Goal: Contribute content

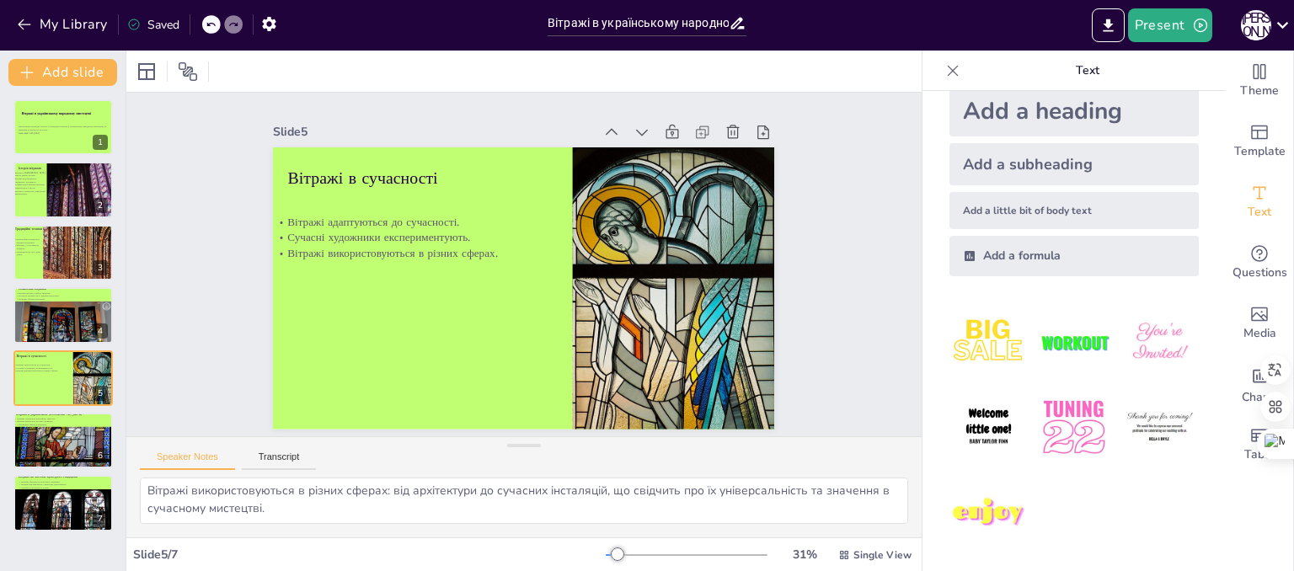
scroll to position [74, 0]
click at [61, 452] on div at bounding box center [63, 455] width 101 height 59
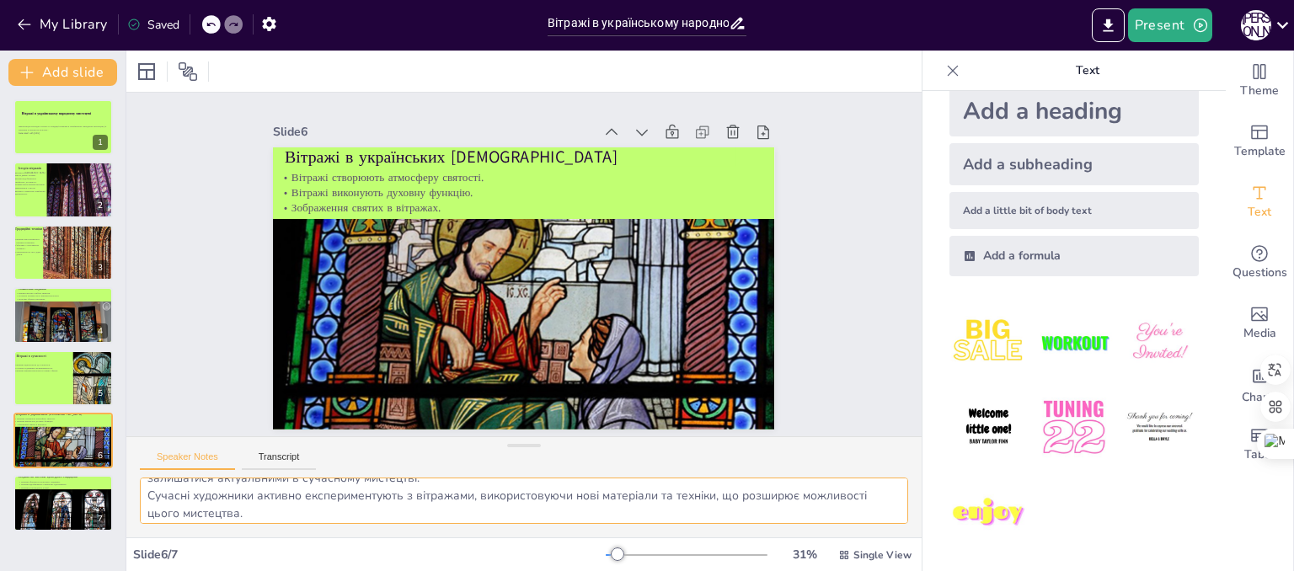
scroll to position [56, 0]
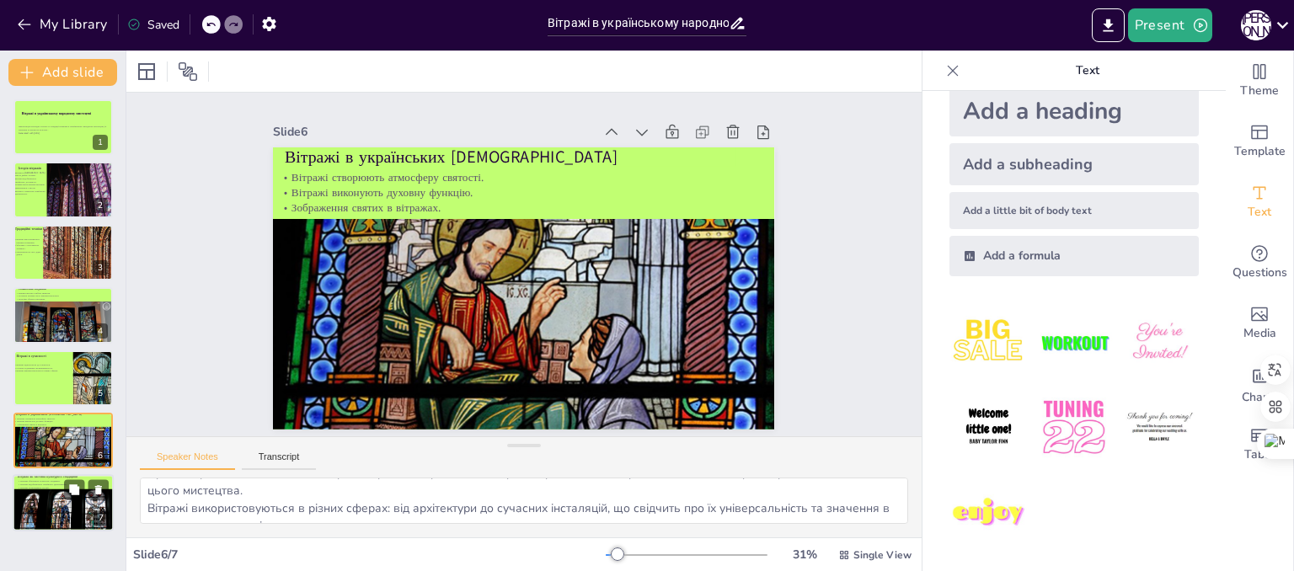
click at [48, 517] on div at bounding box center [63, 520] width 101 height 64
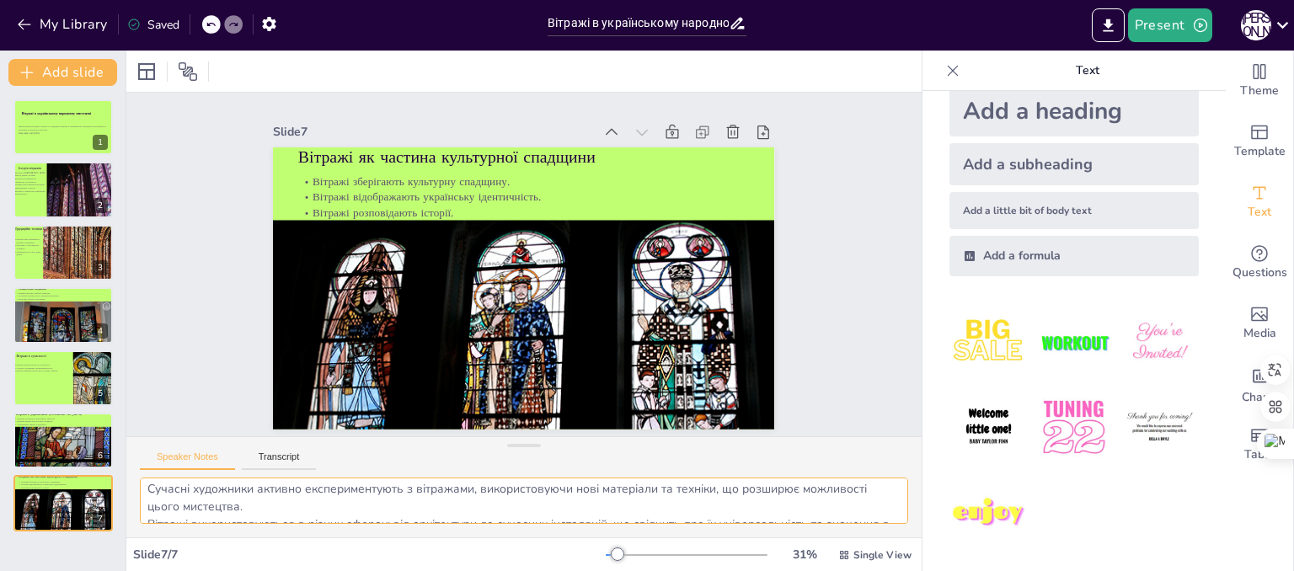
scroll to position [74, 0]
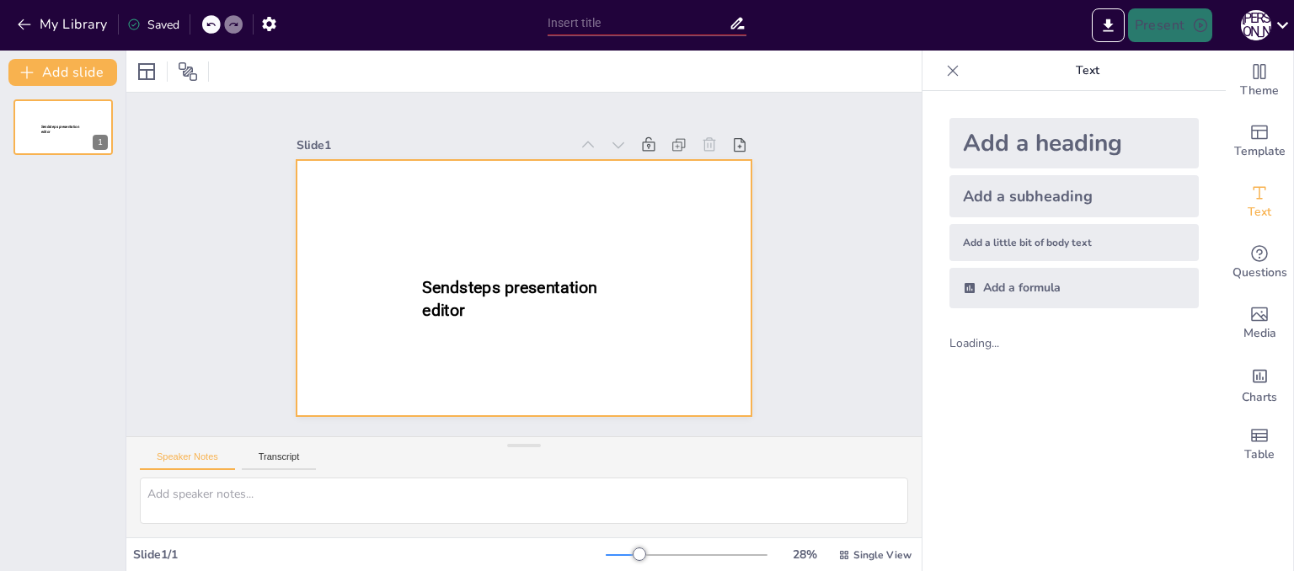
type input "Мистецтво орігамі: Декоративні вироби з паперу"
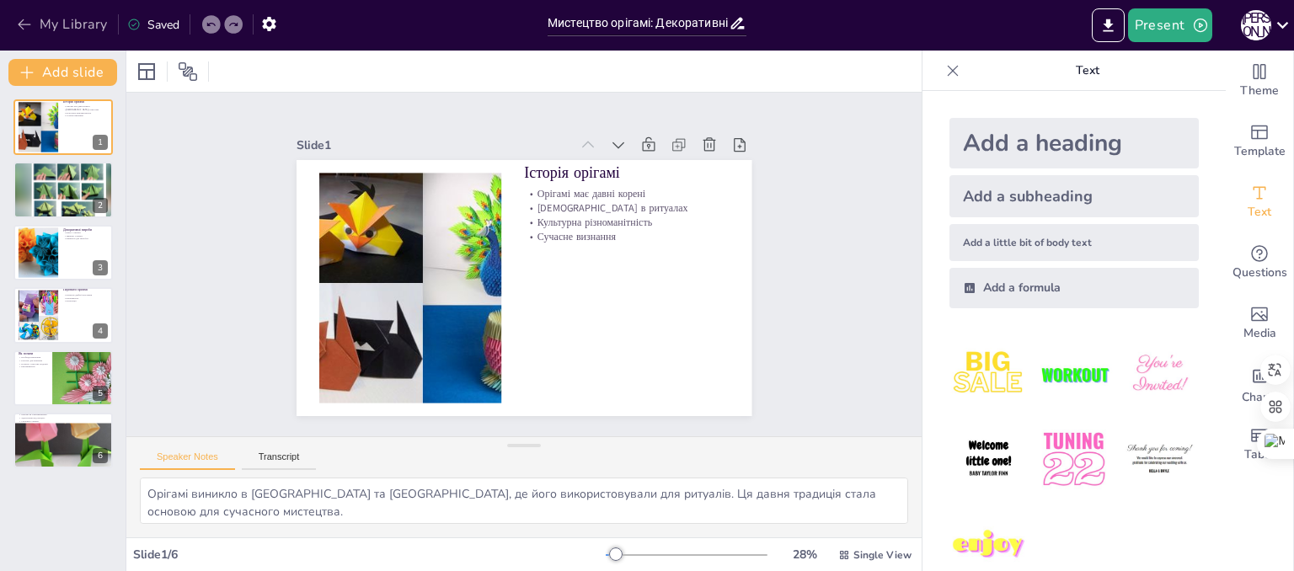
click at [88, 29] on button "My Library" at bounding box center [64, 24] width 102 height 27
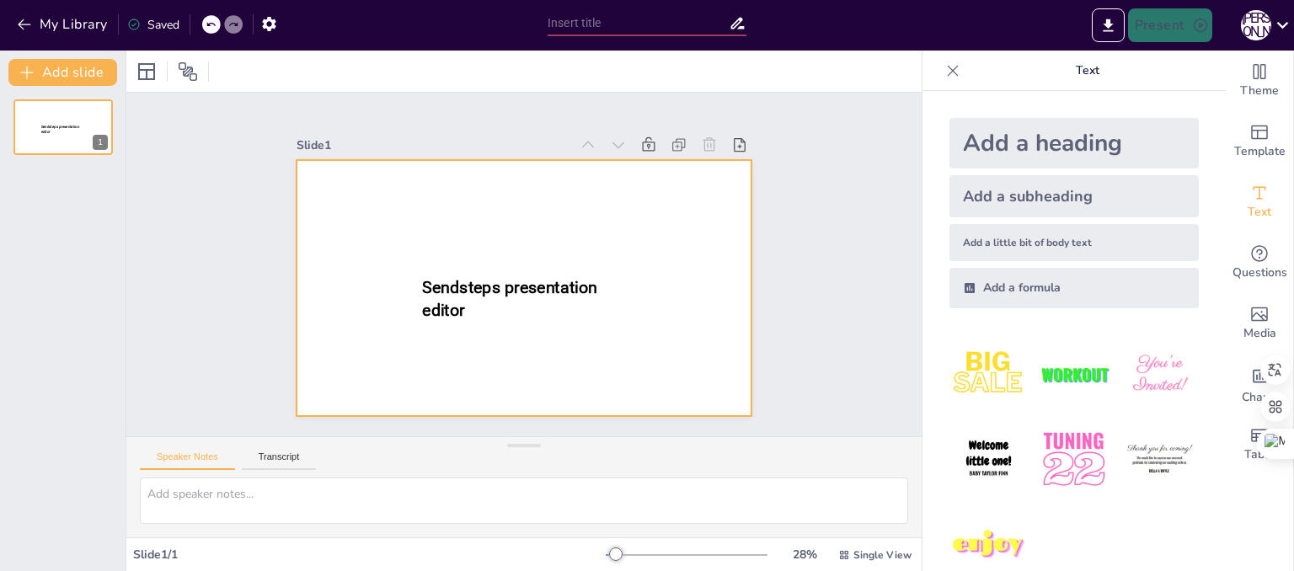
type input "Вітражі в українському народному мистецтві: Історія та традиції"
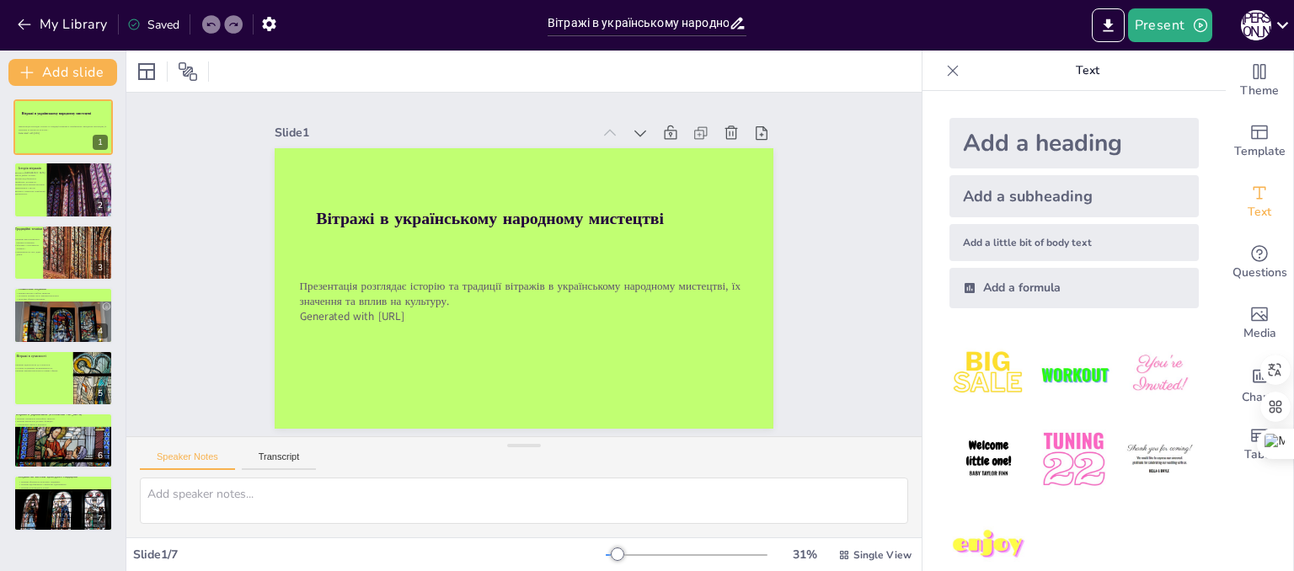
click at [949, 72] on div at bounding box center [952, 70] width 27 height 27
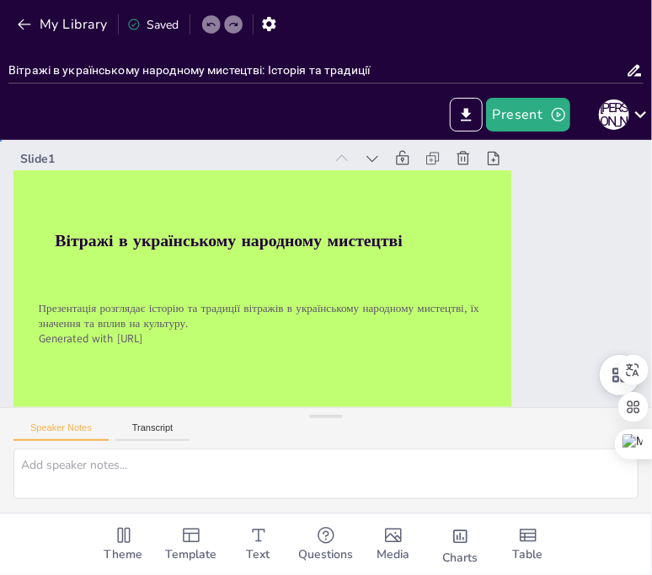
click at [563, 292] on div "Slide 1 Вітражі в українському народному мистецтві Презентація розглядає історі…" at bounding box center [326, 295] width 652 height 311
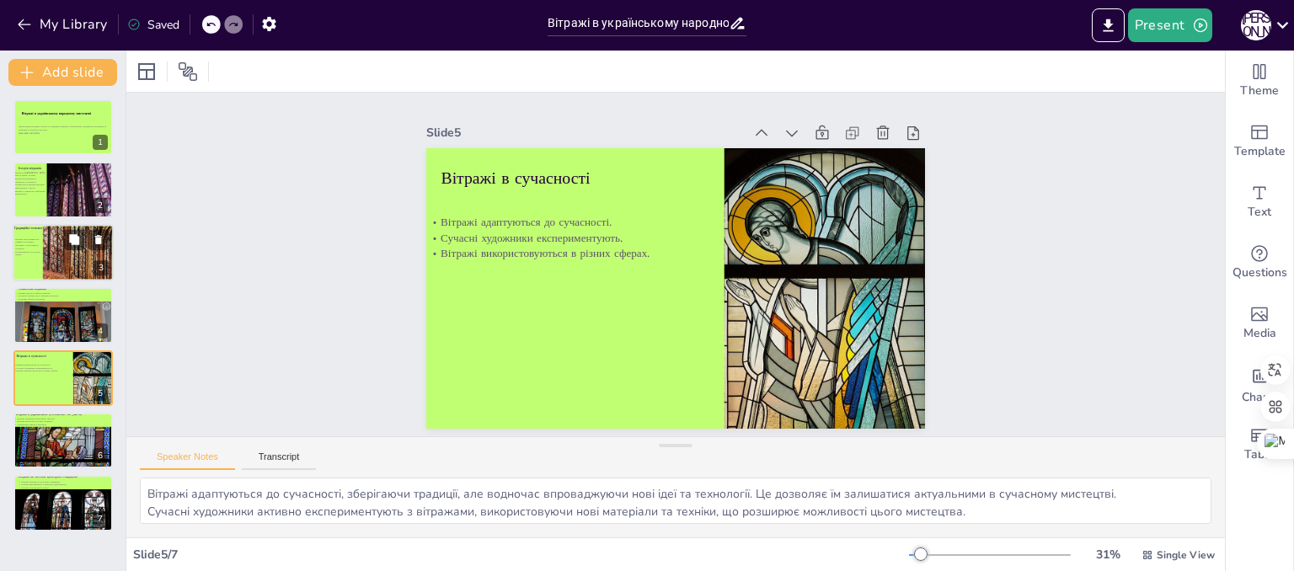
click at [64, 251] on div at bounding box center [93, 248] width 101 height 132
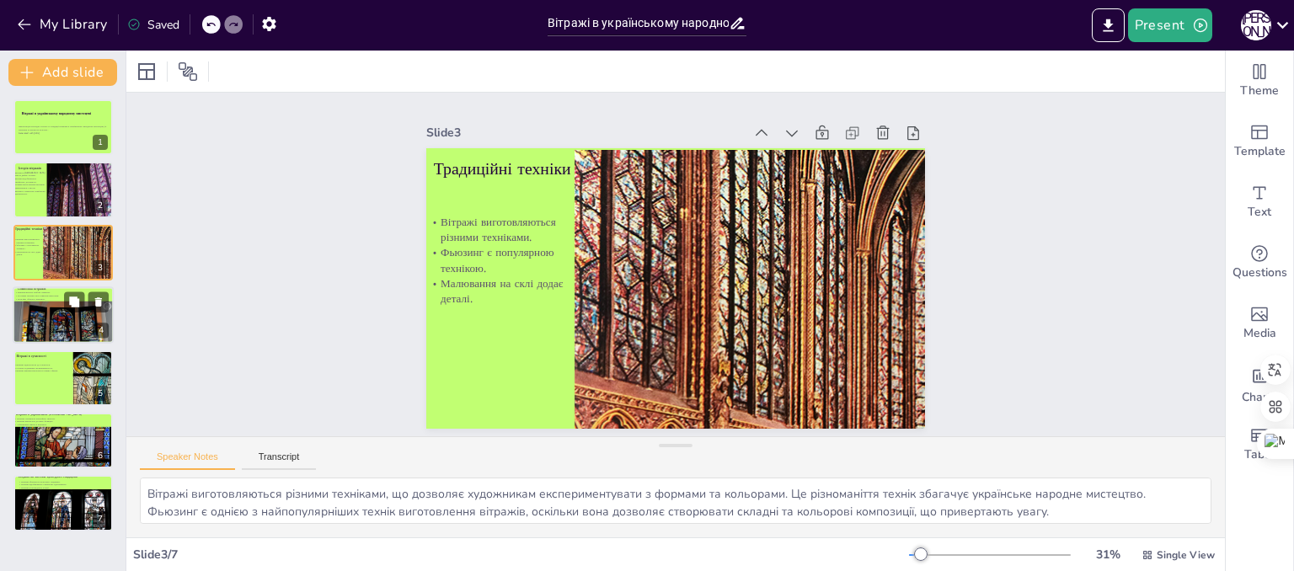
click at [54, 331] on div at bounding box center [63, 336] width 101 height 72
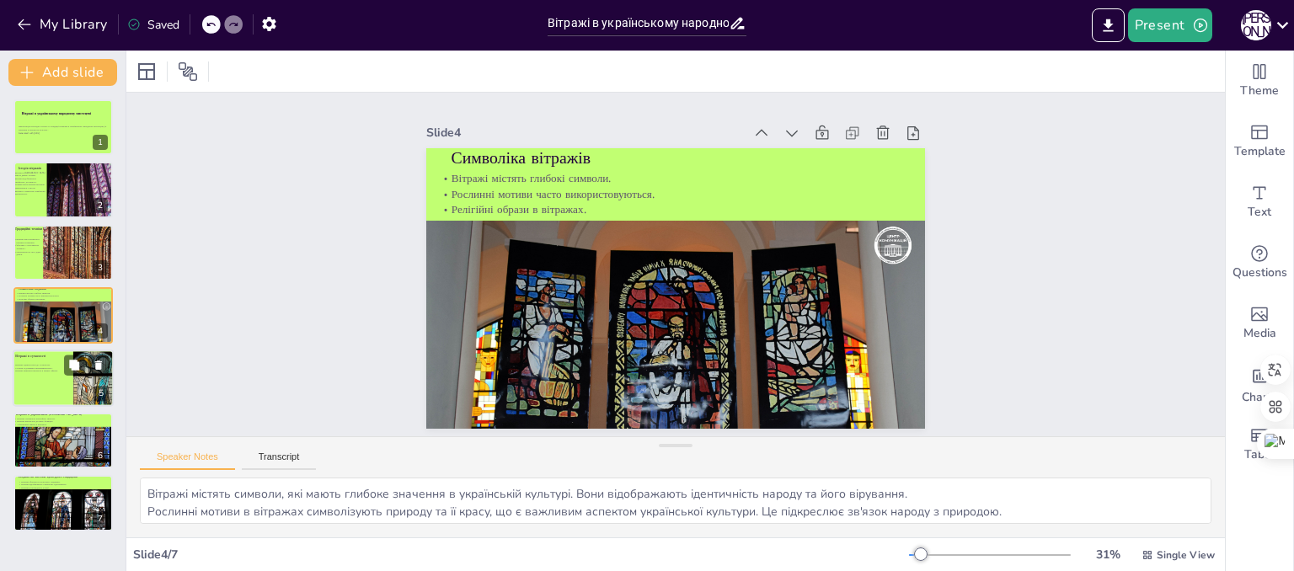
click at [51, 378] on div at bounding box center [63, 378] width 101 height 57
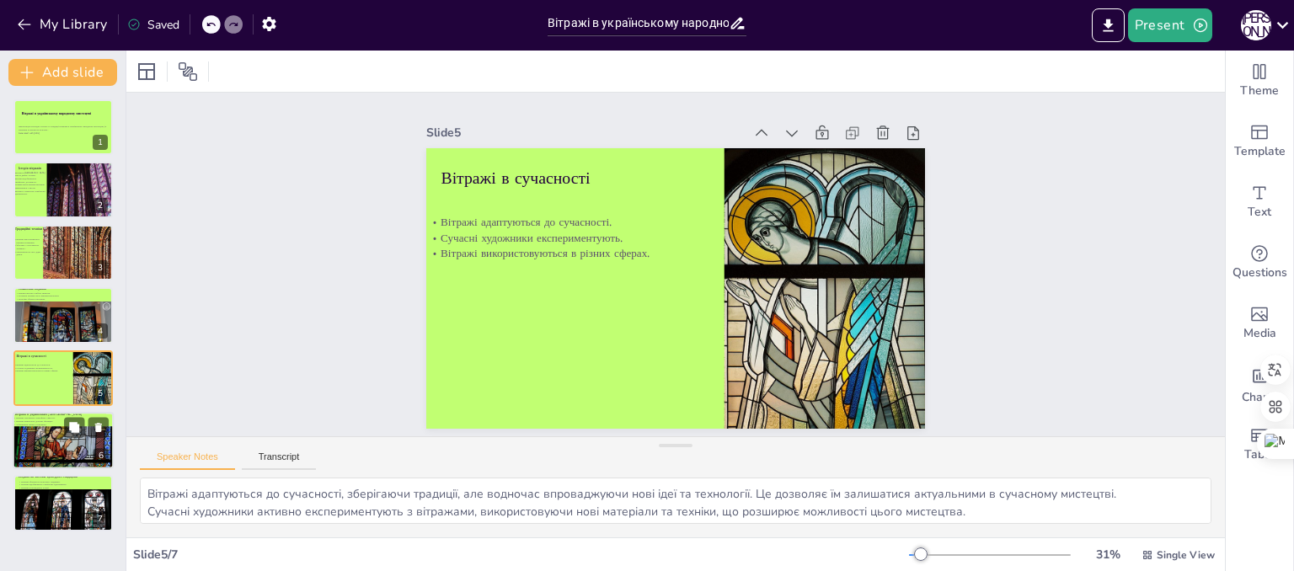
click at [52, 450] on div at bounding box center [63, 455] width 101 height 59
type textarea "Вітражі в церквах створюють атмосферу святості, що допомагає вірянам зосередити…"
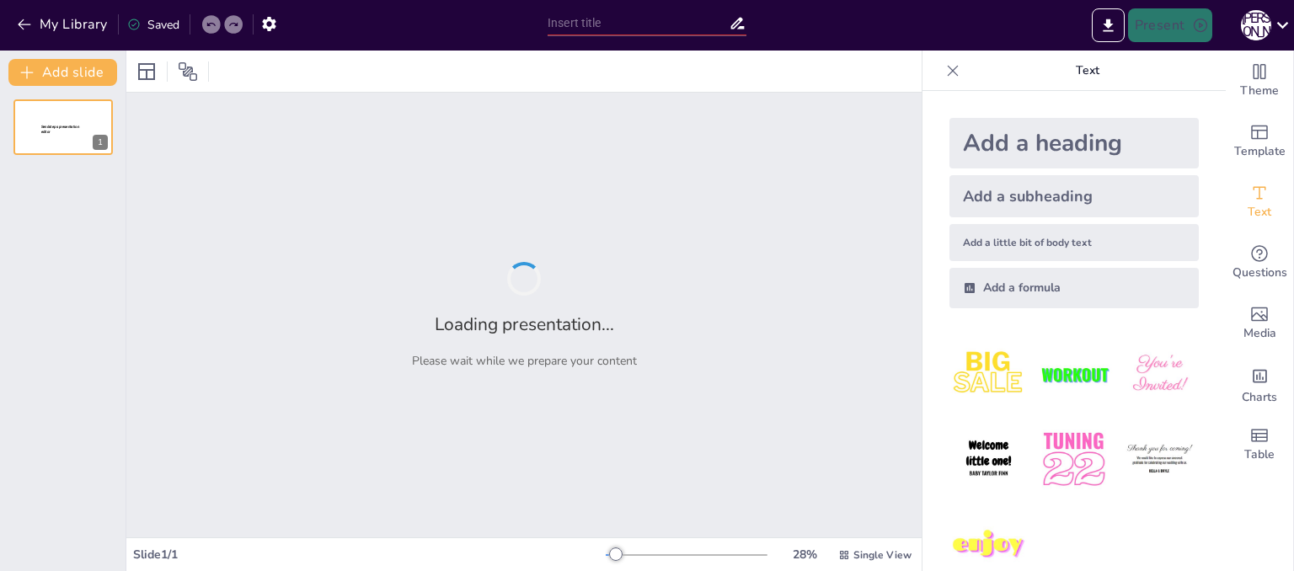
type input "Дерев'яні народні іграшки: Від традицій до сучасності"
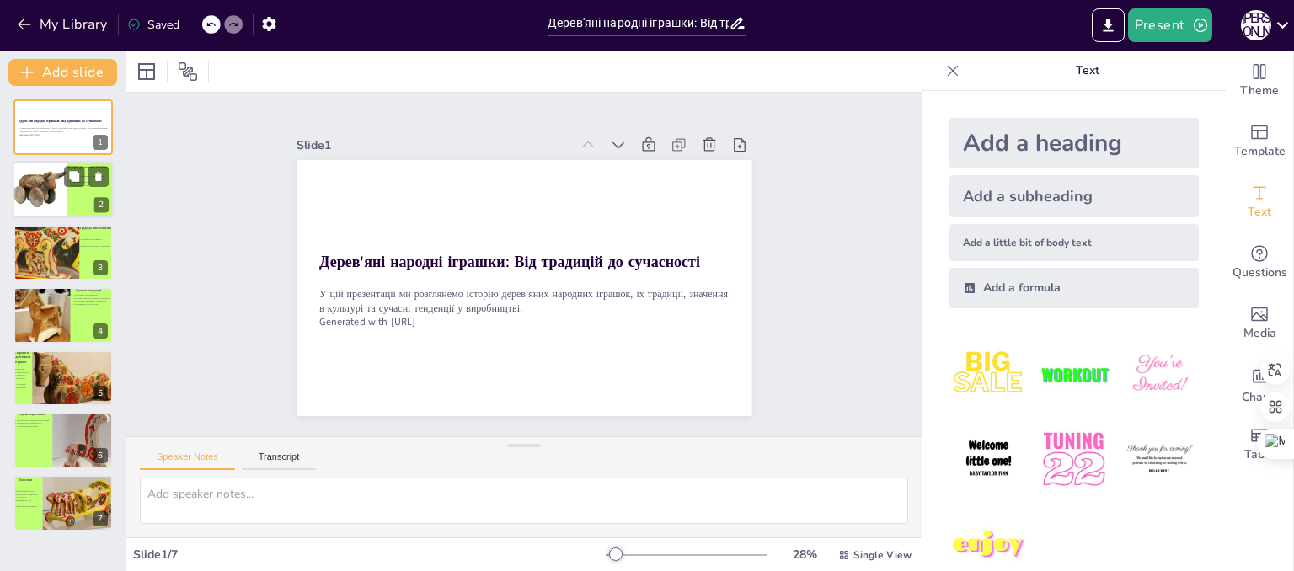
click at [59, 190] on div at bounding box center [41, 190] width 60 height 57
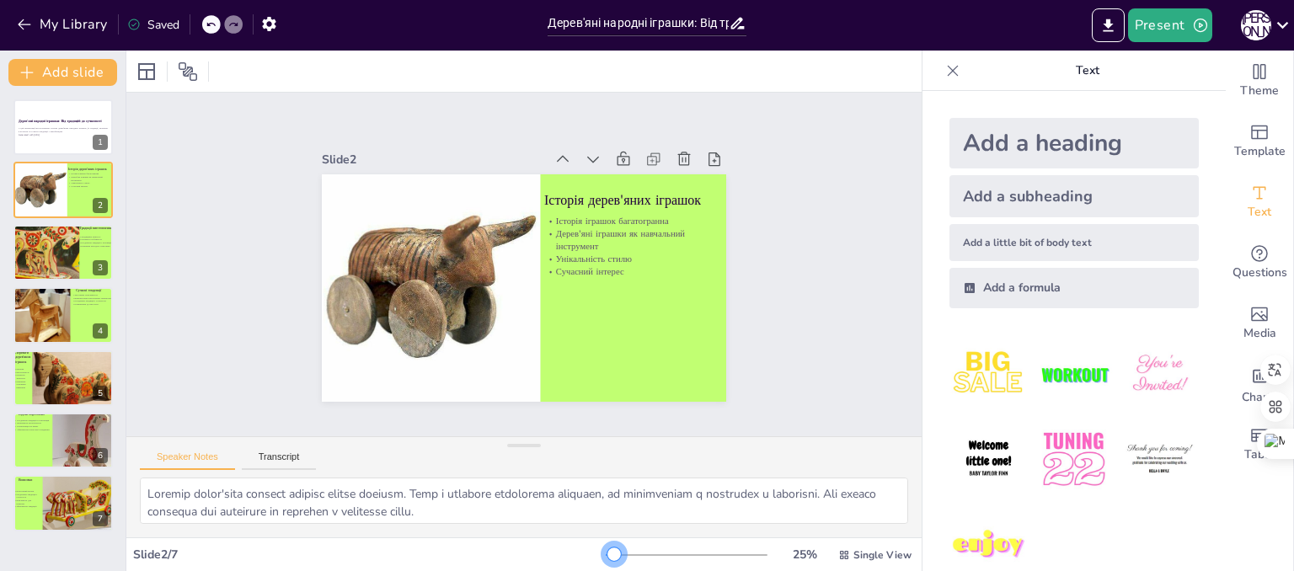
click at [607, 552] on div at bounding box center [613, 554] width 13 height 13
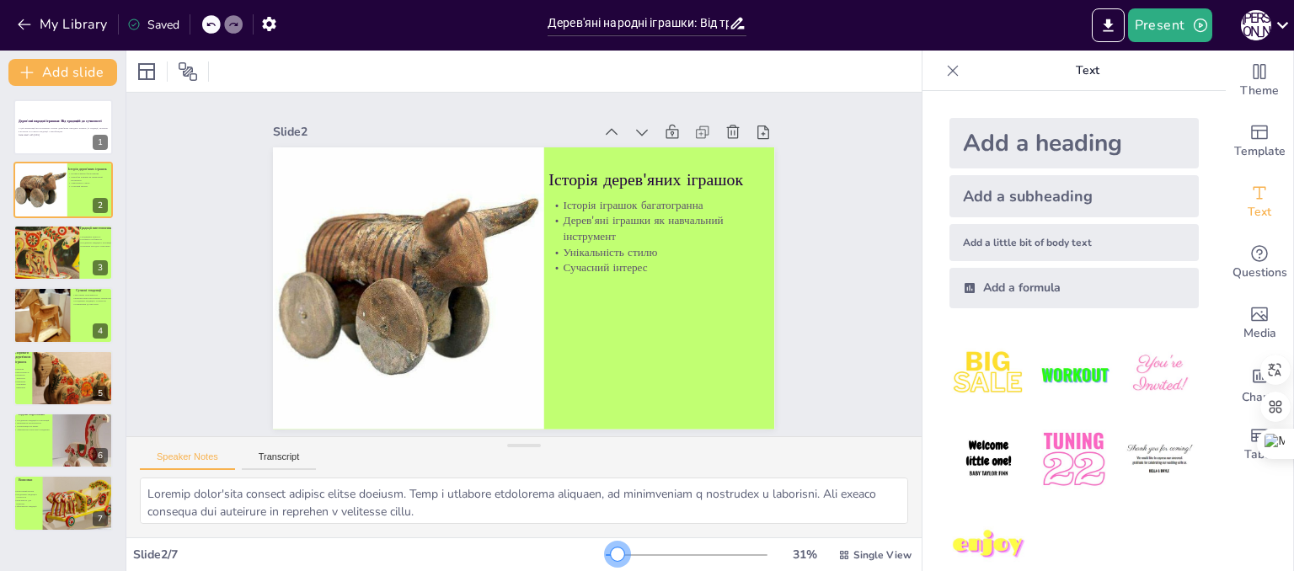
click at [611, 557] on div at bounding box center [617, 554] width 13 height 13
click at [56, 272] on div at bounding box center [38, 252] width 100 height 57
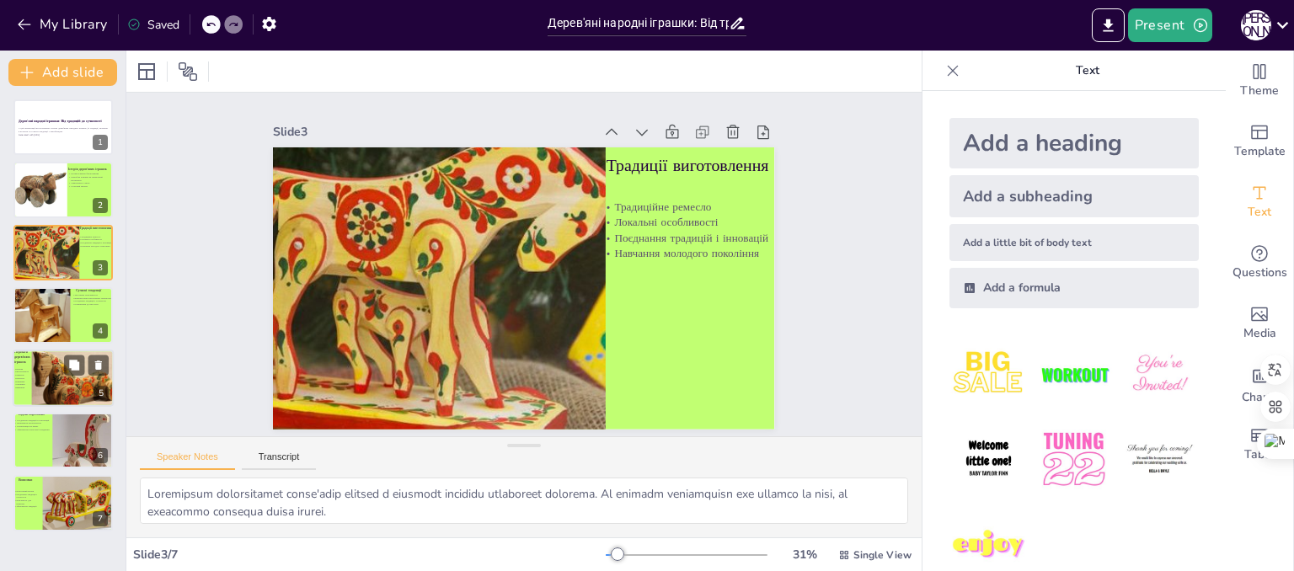
click at [68, 375] on div at bounding box center [74, 382] width 101 height 67
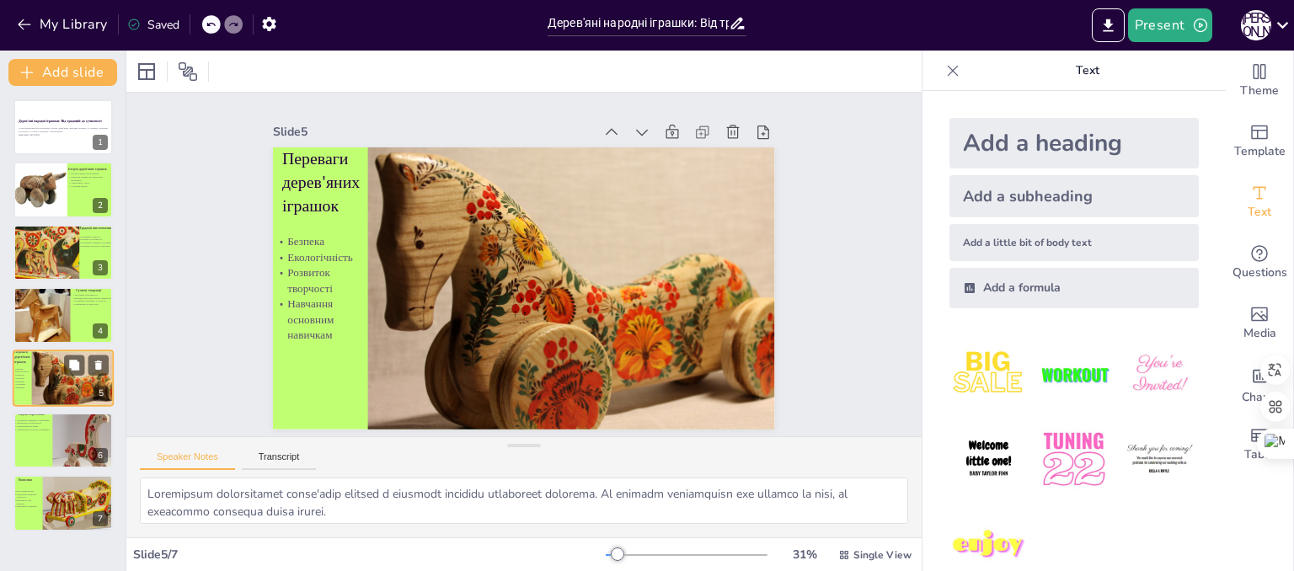
type textarea "Безпека дерев'яних іграшок є їхньою основною перевагою. Виготовлені з натуральн…"
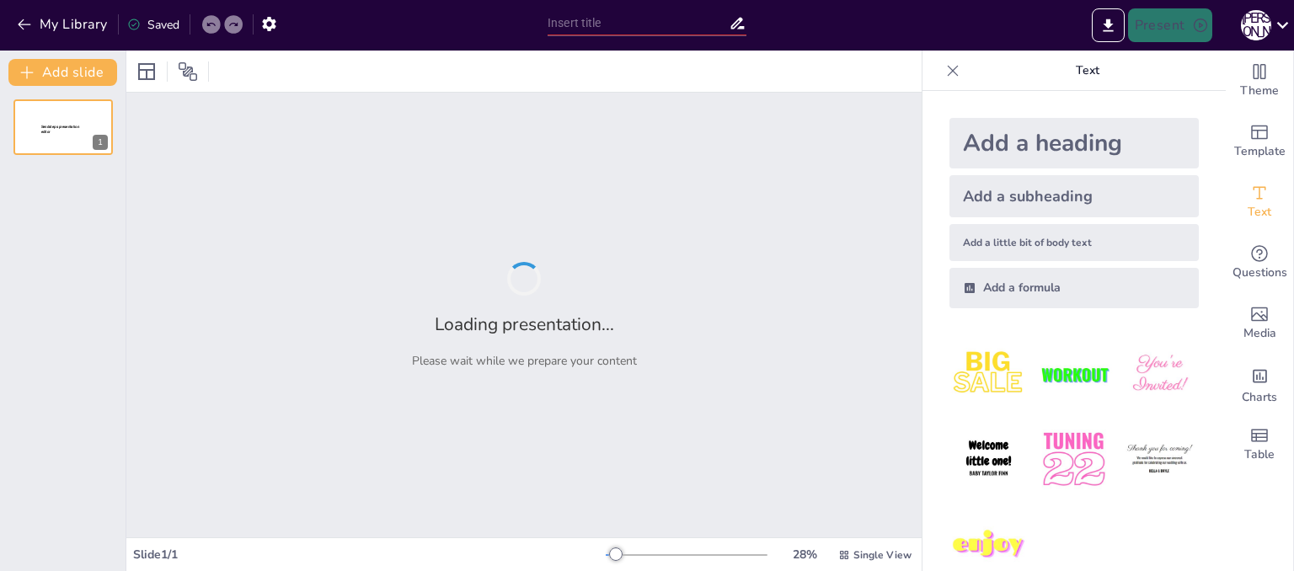
type input "Мистецтво орігамі: Декоративні вироби з паперу"
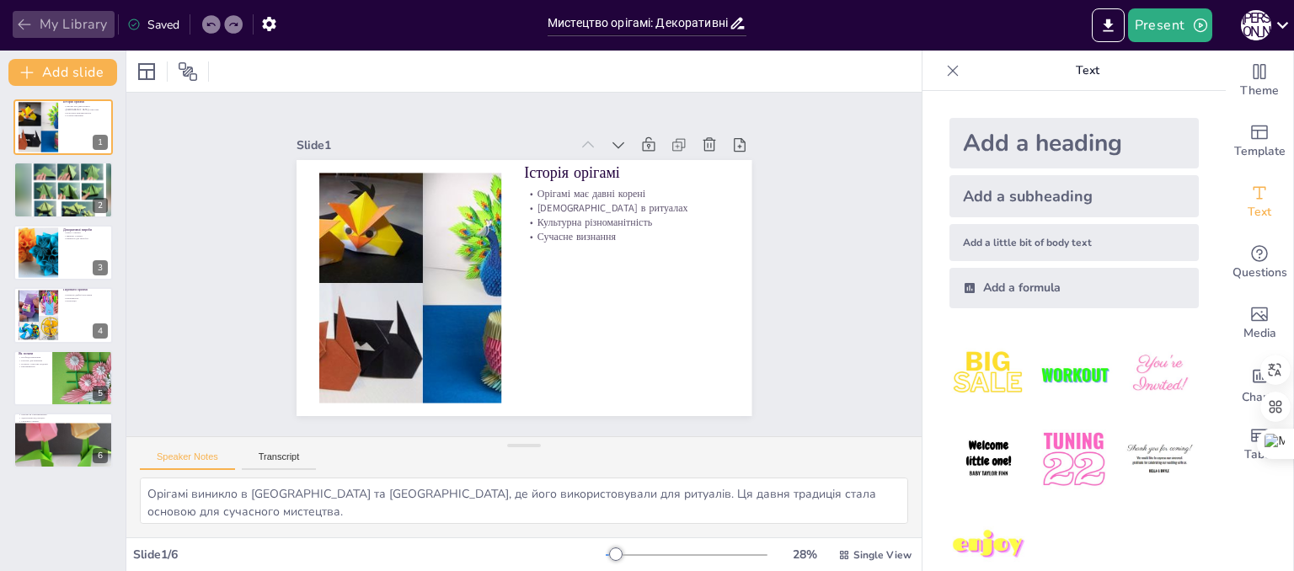
click at [74, 26] on button "My Library" at bounding box center [64, 24] width 102 height 27
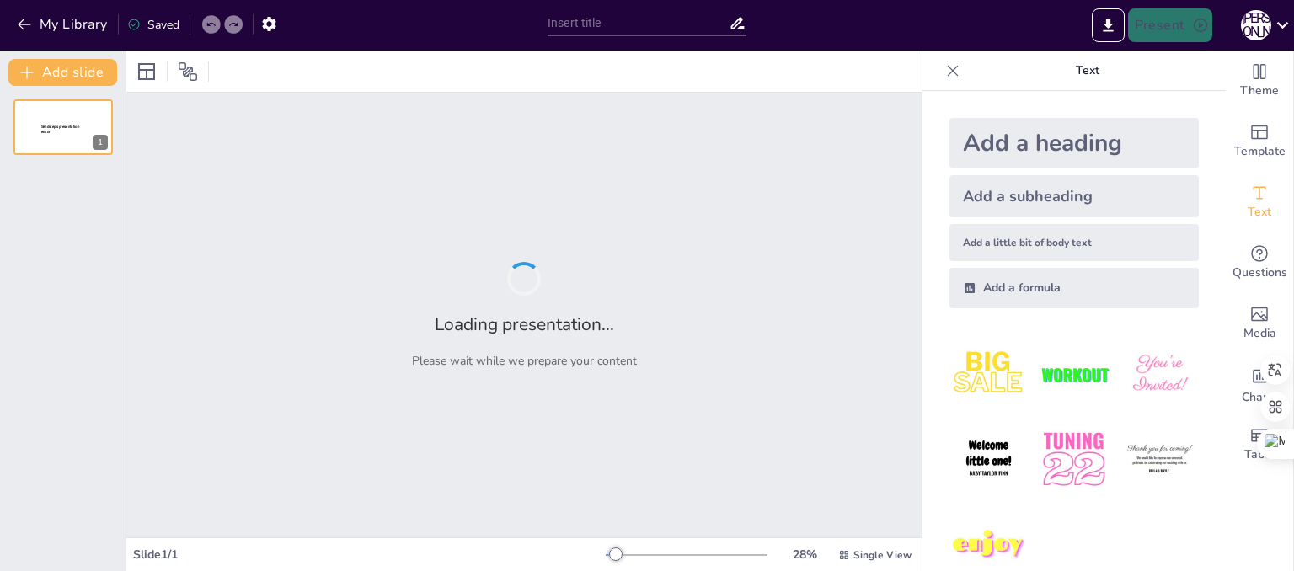
type input "Дерев'яні народні іграшки: Від традицій до сучасності"
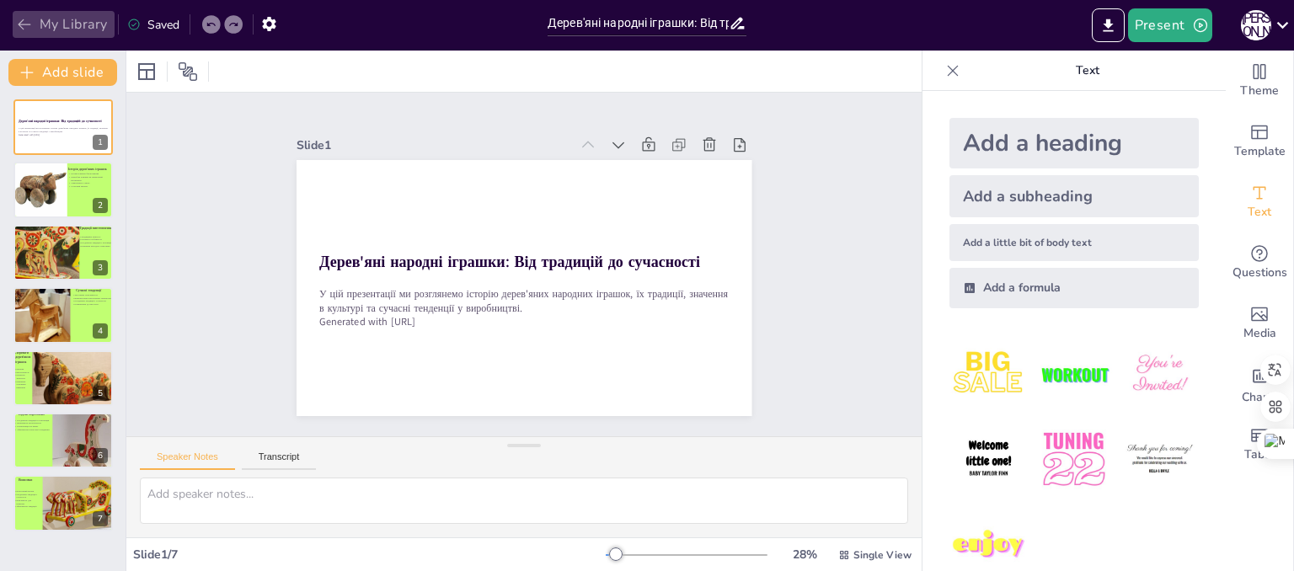
click at [104, 24] on button "My Library" at bounding box center [64, 24] width 102 height 27
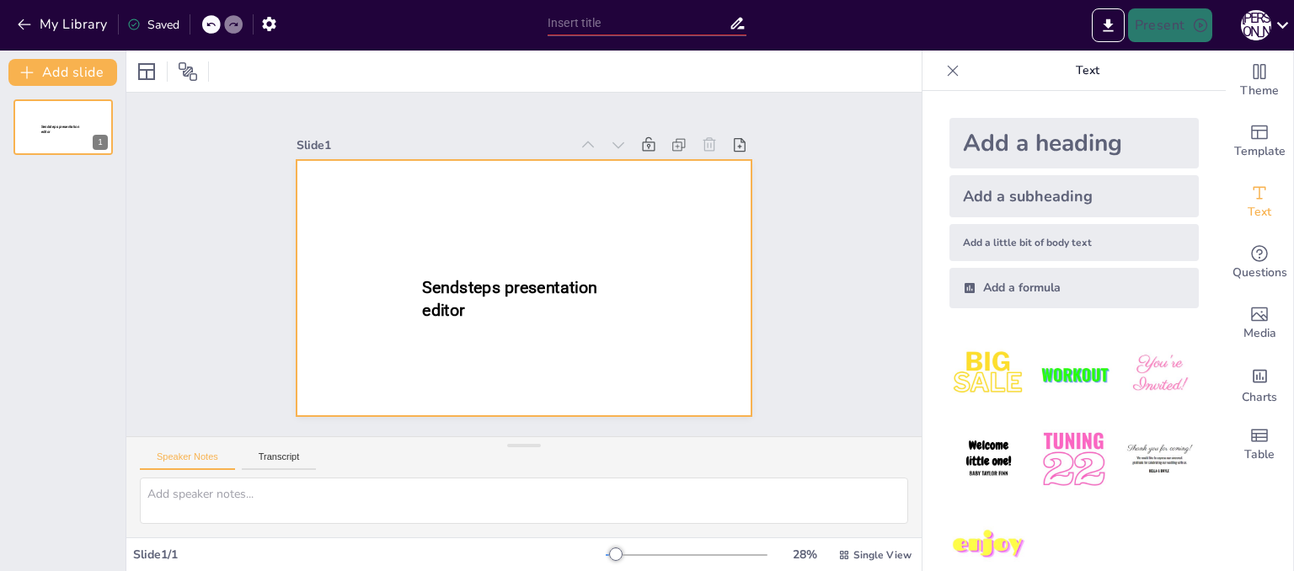
type input "Вітражі в українському народному мистецтві: Історія та традиції"
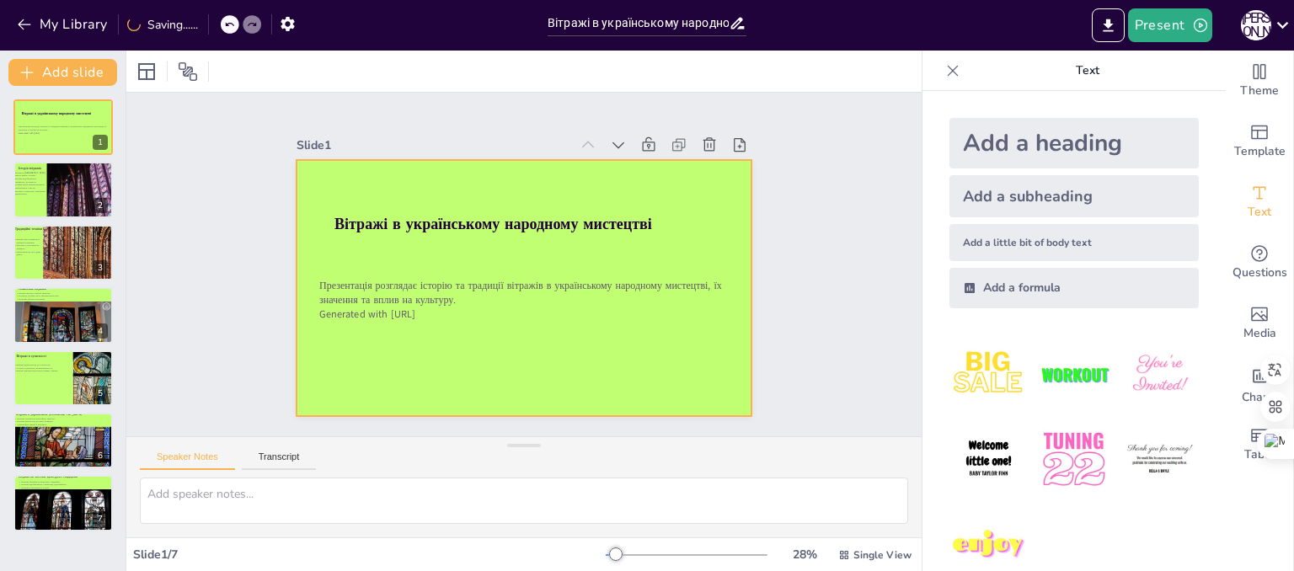
click at [409, 365] on div at bounding box center [524, 288] width 455 height 256
click at [401, 366] on div at bounding box center [524, 288] width 455 height 256
click at [152, 69] on div at bounding box center [146, 72] width 20 height 20
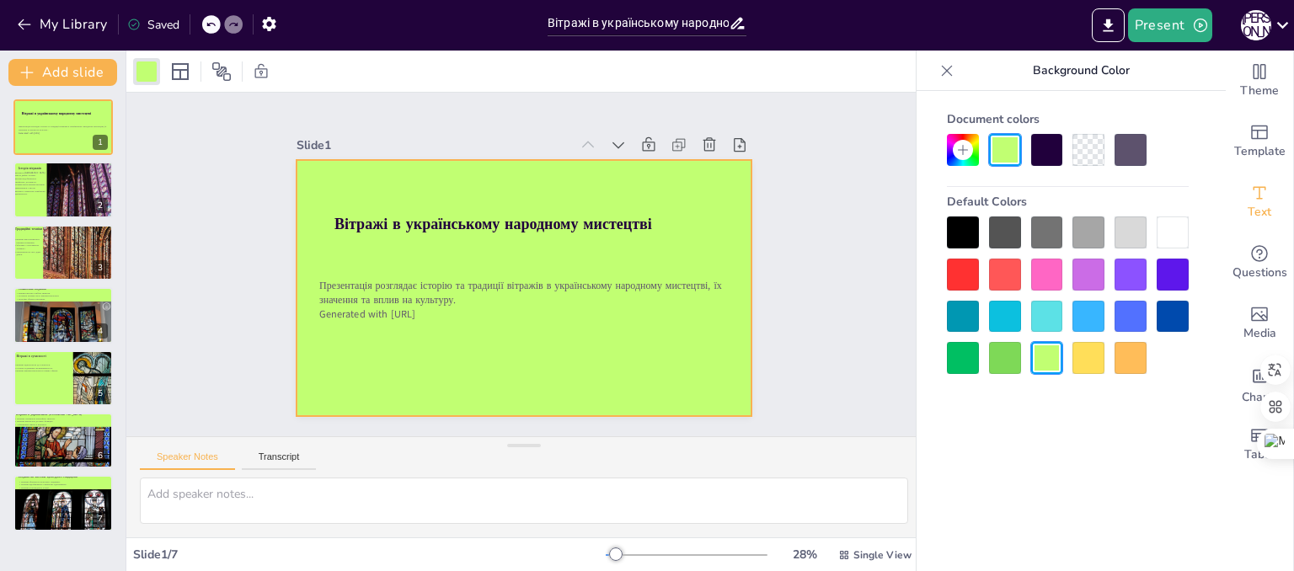
click at [1171, 227] on div at bounding box center [1173, 233] width 32 height 32
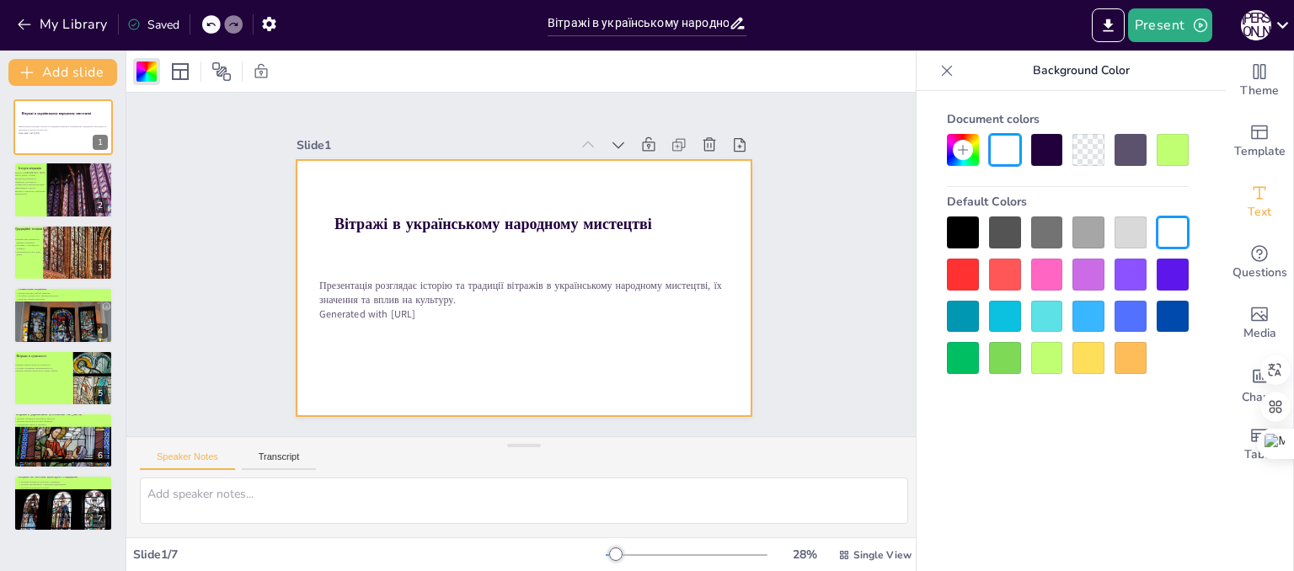
click at [609, 554] on div at bounding box center [615, 554] width 13 height 13
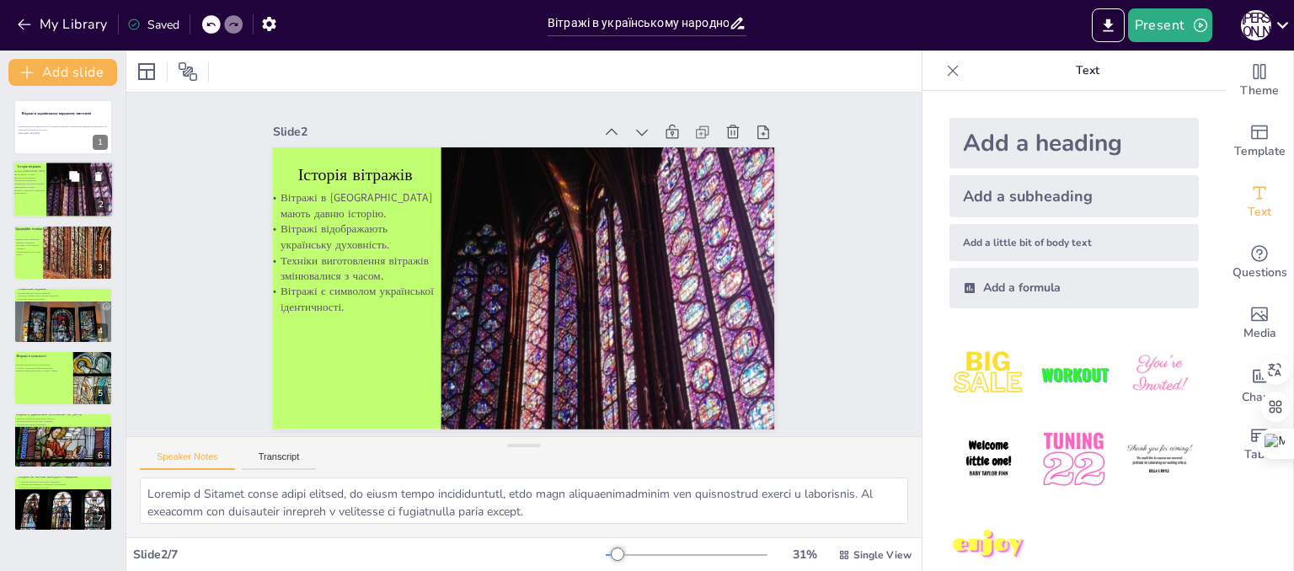
click at [61, 200] on div at bounding box center [68, 207] width 115 height 91
type textarea "Вітражі виготовляються різними техніками, що дозволяє художникам експериментува…"
